Goal: Navigation & Orientation: Find specific page/section

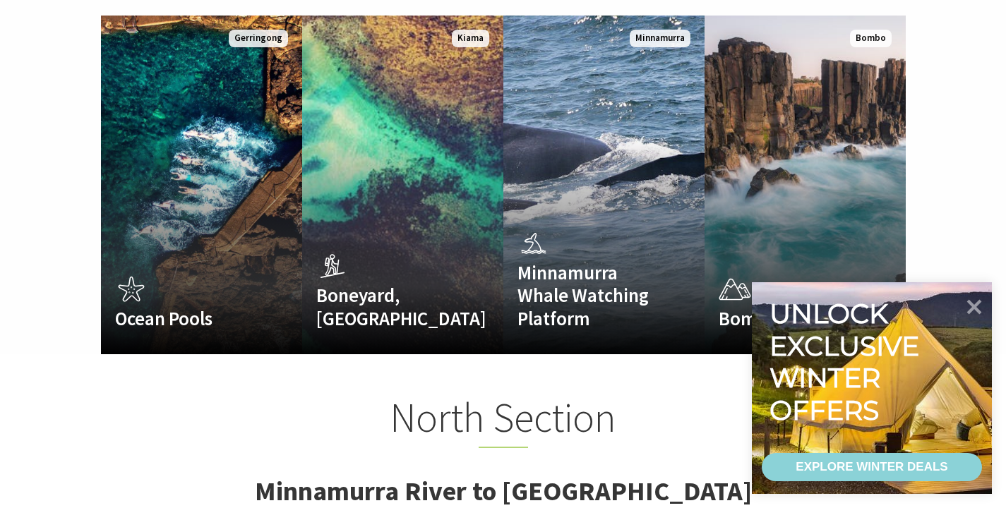
scroll to position [955, 0]
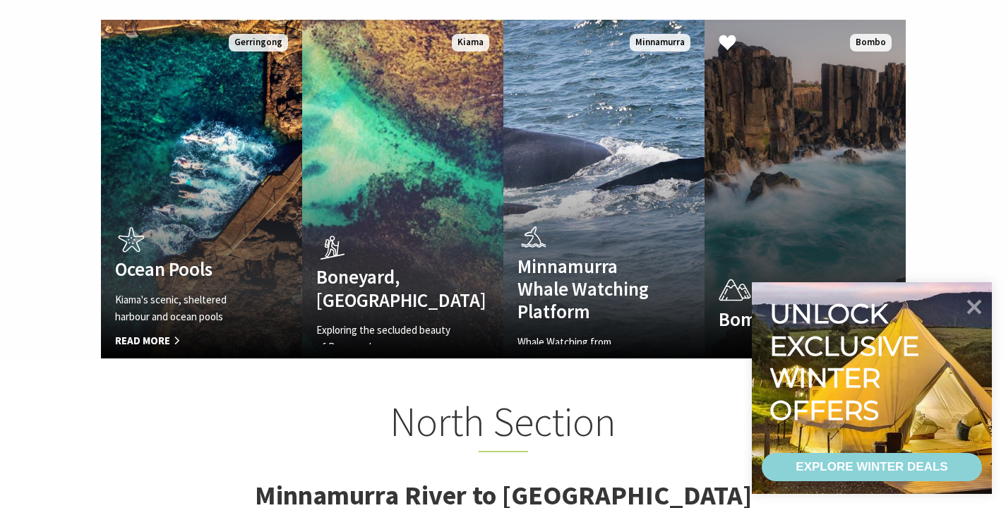
click at [832, 152] on link "Bombo Headland The out-of-this-world rocks of [GEOGRAPHIC_DATA] Read More Bombo" at bounding box center [805, 189] width 201 height 339
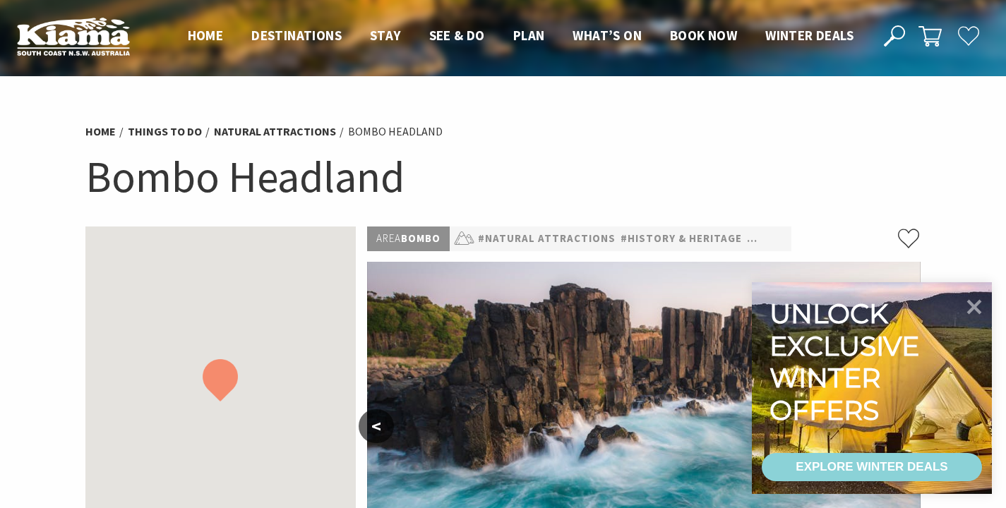
scroll to position [442, 0]
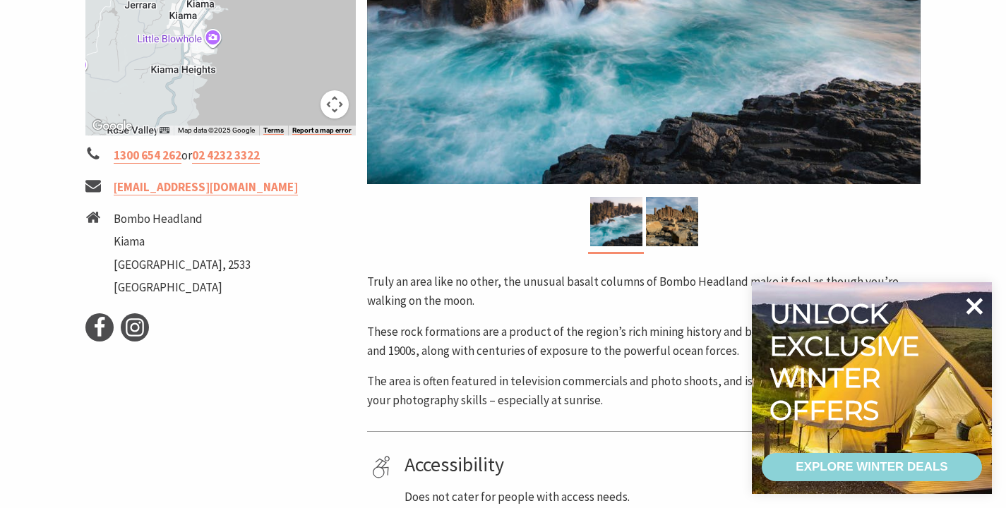
click at [974, 310] on icon at bounding box center [974, 306] width 34 height 34
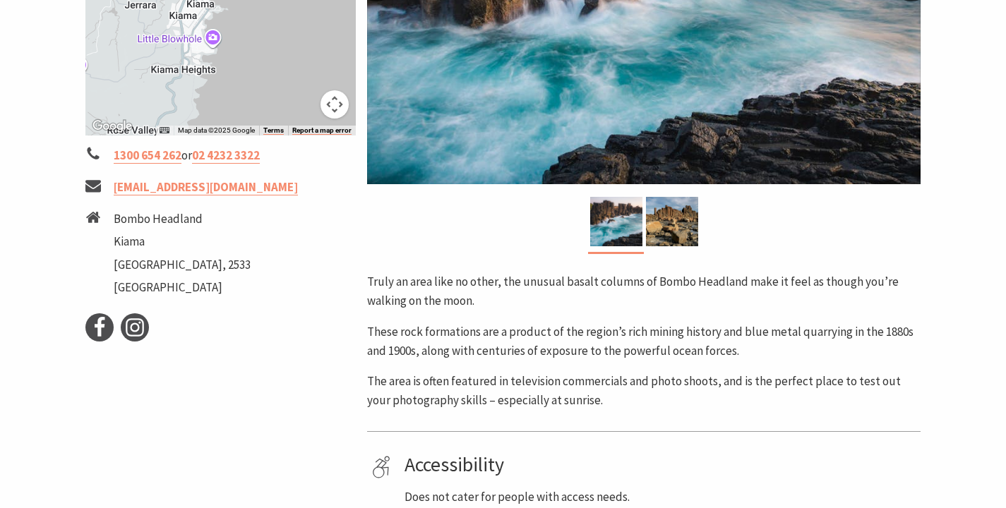
scroll to position [316, 0]
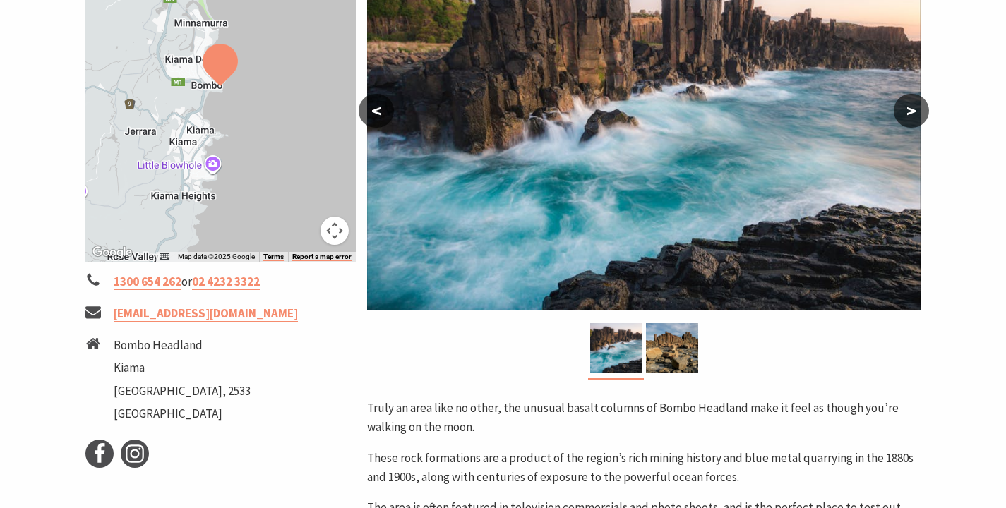
click at [916, 120] on button ">" at bounding box center [911, 111] width 35 height 34
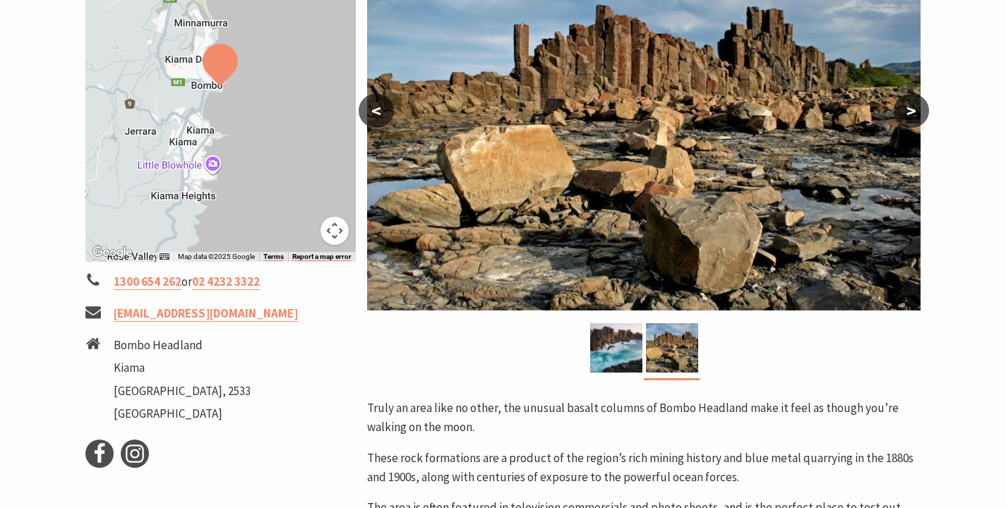
click at [916, 120] on button ">" at bounding box center [911, 111] width 35 height 34
